Goal: Entertainment & Leisure: Consume media (video, audio)

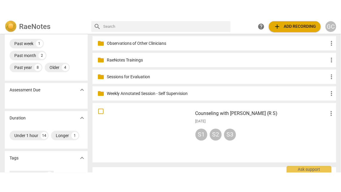
scroll to position [89, 0]
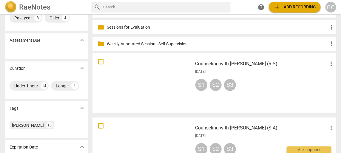
click at [144, 86] on div at bounding box center [142, 82] width 96 height 55
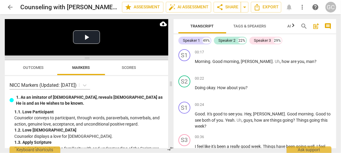
click at [85, 58] on span at bounding box center [86, 58] width 163 height 4
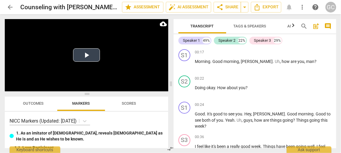
drag, startPoint x: 85, startPoint y: 58, endPoint x: 77, endPoint y: 91, distance: 33.2
click at [77, 91] on div "Play Video move_up Play Current Time 00:00 / Duration Time 44:36 Loaded : 0% Pr…" at bounding box center [86, 83] width 163 height 129
click at [86, 52] on button "Play Video" at bounding box center [86, 54] width 27 height 13
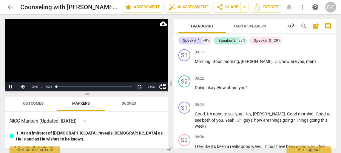
click at [138, 86] on button "Non-Fullscreen" at bounding box center [139, 86] width 12 height 9
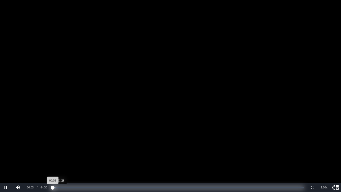
click at [61, 153] on div "Loaded : 0% Progress : 0.12%" at bounding box center [177, 186] width 251 height 1
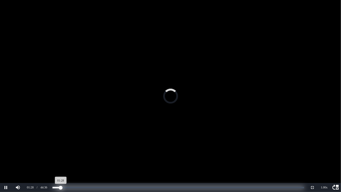
scroll to position [219, 0]
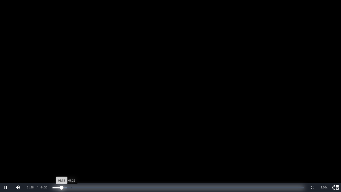
drag, startPoint x: 71, startPoint y: 186, endPoint x: 74, endPoint y: 187, distance: 3.0
click at [71, 153] on div "Loaded : 0% Progress : 3.68%" at bounding box center [177, 186] width 251 height 1
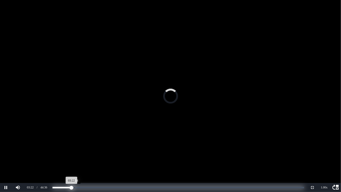
scroll to position [476, 0]
click at [78, 153] on div "Loaded : 0% Progress : 7.82%" at bounding box center [177, 186] width 251 height 1
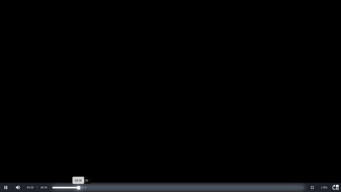
scroll to position [622, 0]
click at [87, 153] on div "Loaded : 0% Progress : 11.65%" at bounding box center [177, 186] width 251 height 1
click at [85, 153] on div "Progress : 12.80%" at bounding box center [68, 186] width 32 height 1
click at [83, 153] on div "Progress : 11.97%" at bounding box center [67, 186] width 30 height 1
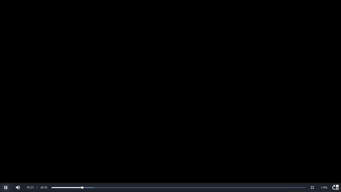
click at [4, 153] on button "Pause" at bounding box center [6, 187] width 12 height 9
click at [4, 153] on button "Play" at bounding box center [6, 187] width 12 height 9
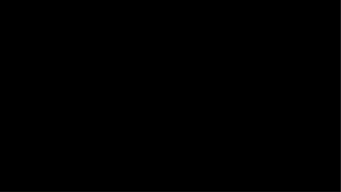
scroll to position [2118, 0]
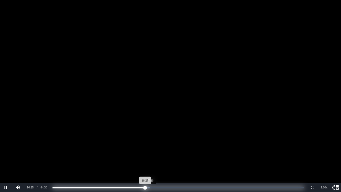
click at [150, 153] on div "Loaded : 0% Progress : 36.83%" at bounding box center [177, 186] width 251 height 1
click at [154, 153] on div "Loaded : 0% Progress : 38.79%" at bounding box center [177, 186] width 251 height 1
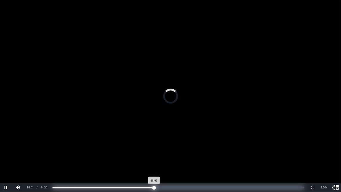
scroll to position [2327, 0]
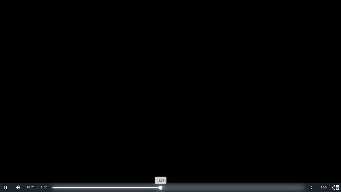
click at [161, 153] on div "Loaded : 0% Progress : 43.01%" at bounding box center [177, 186] width 251 height 1
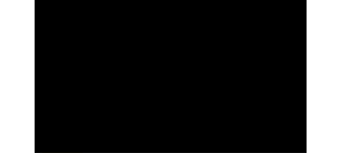
scroll to position [2479, 0]
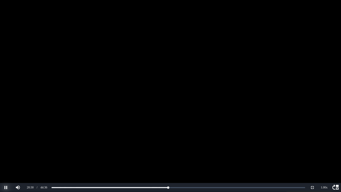
click at [4, 153] on button "Pause" at bounding box center [6, 187] width 12 height 9
